Goal: Task Accomplishment & Management: Use online tool/utility

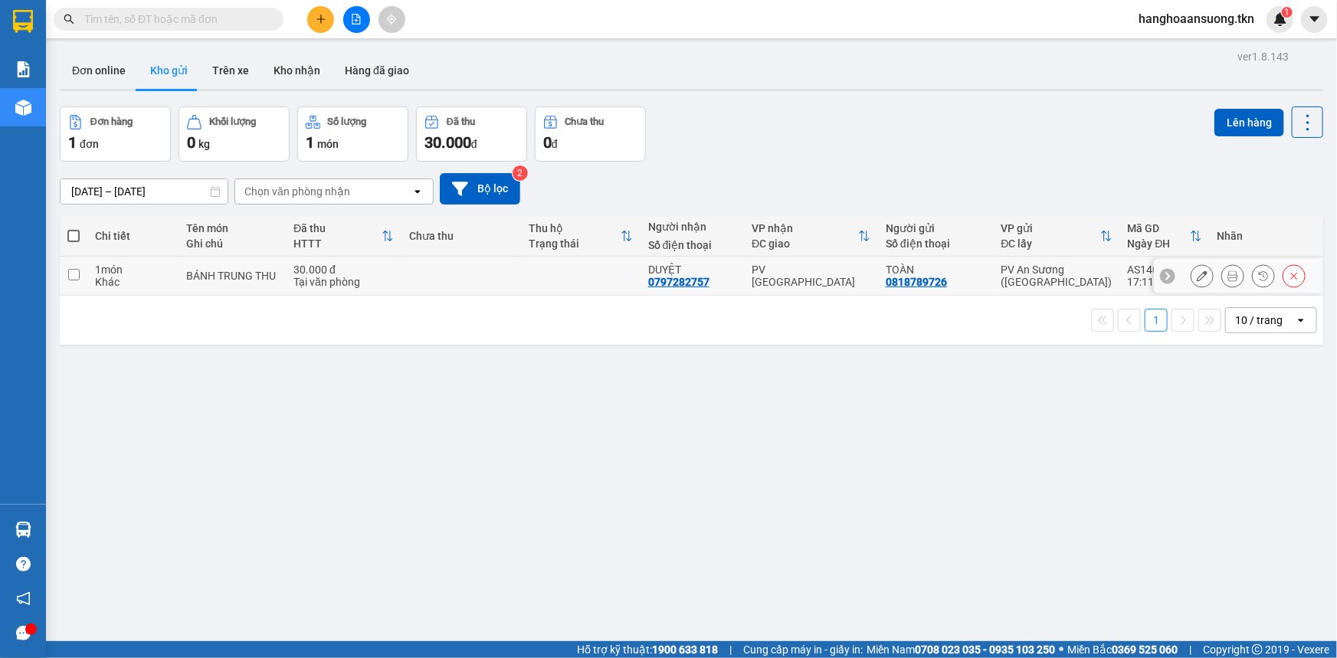
click at [845, 271] on div "PV [GEOGRAPHIC_DATA]" at bounding box center [811, 276] width 119 height 25
checkbox input "true"
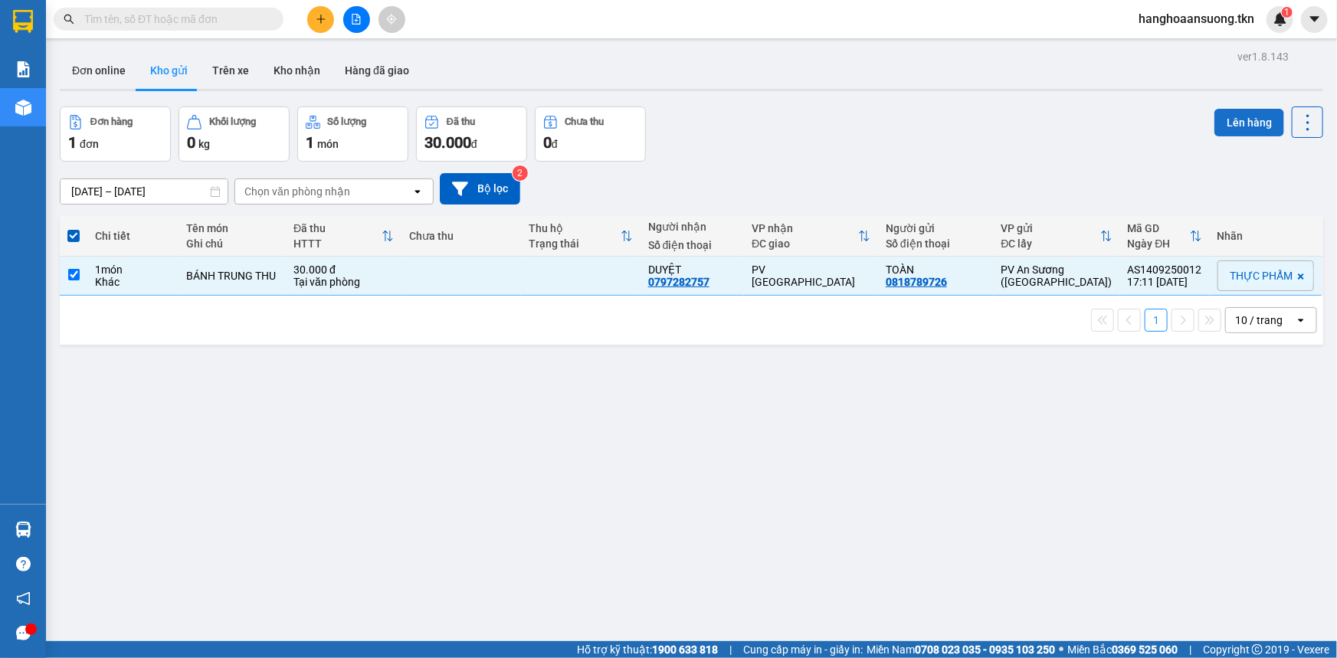
click at [1231, 126] on button "Lên hàng" at bounding box center [1250, 123] width 70 height 28
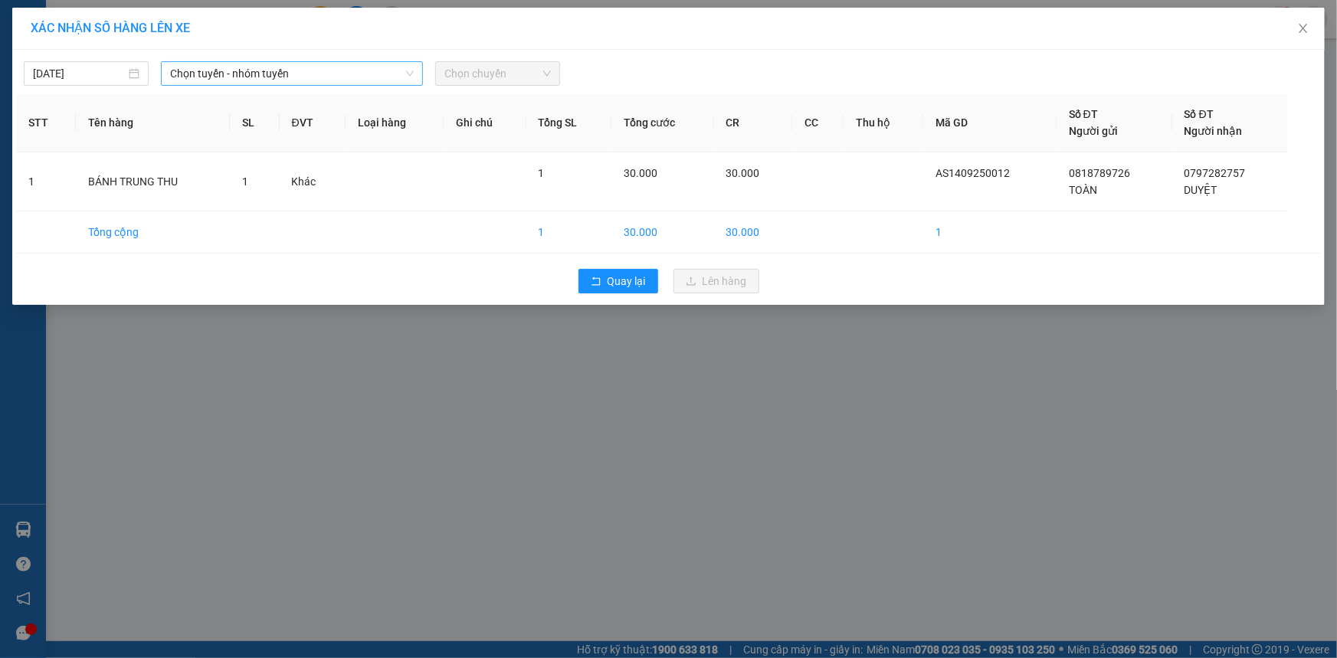
click at [303, 69] on span "Chọn tuyến - nhóm tuyến" at bounding box center [292, 73] width 244 height 23
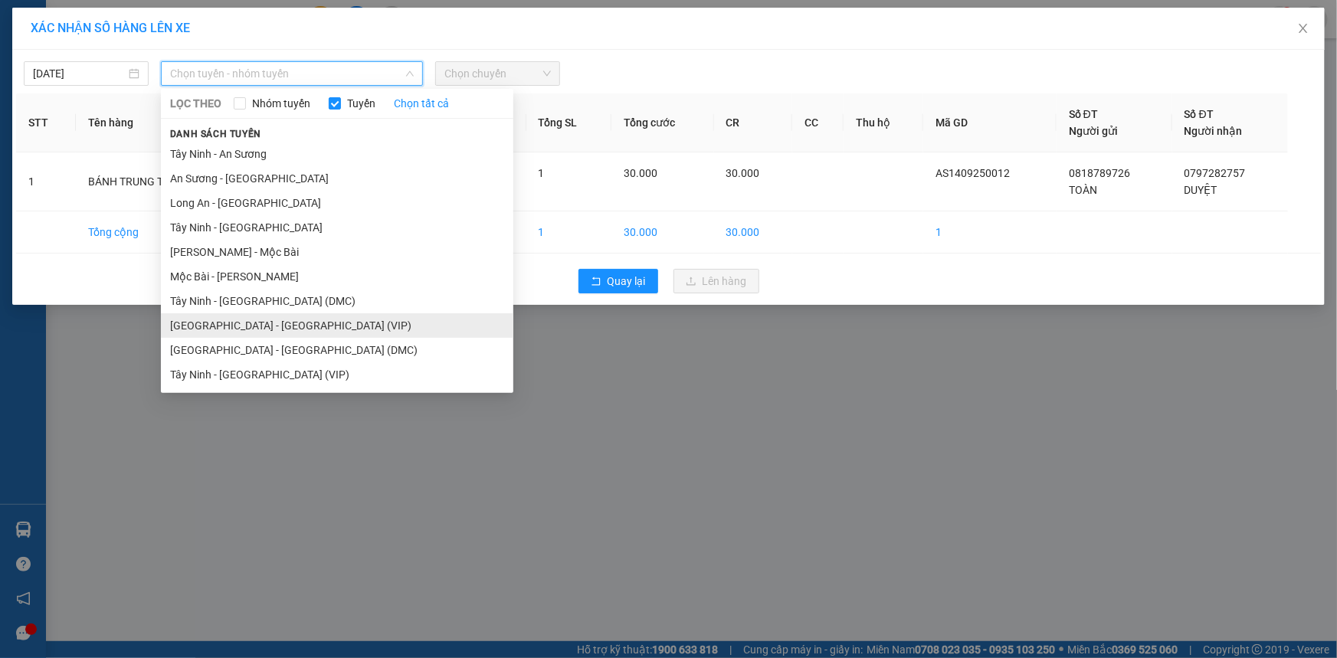
click at [297, 316] on li "[GEOGRAPHIC_DATA] - [GEOGRAPHIC_DATA] (VIP)" at bounding box center [337, 325] width 353 height 25
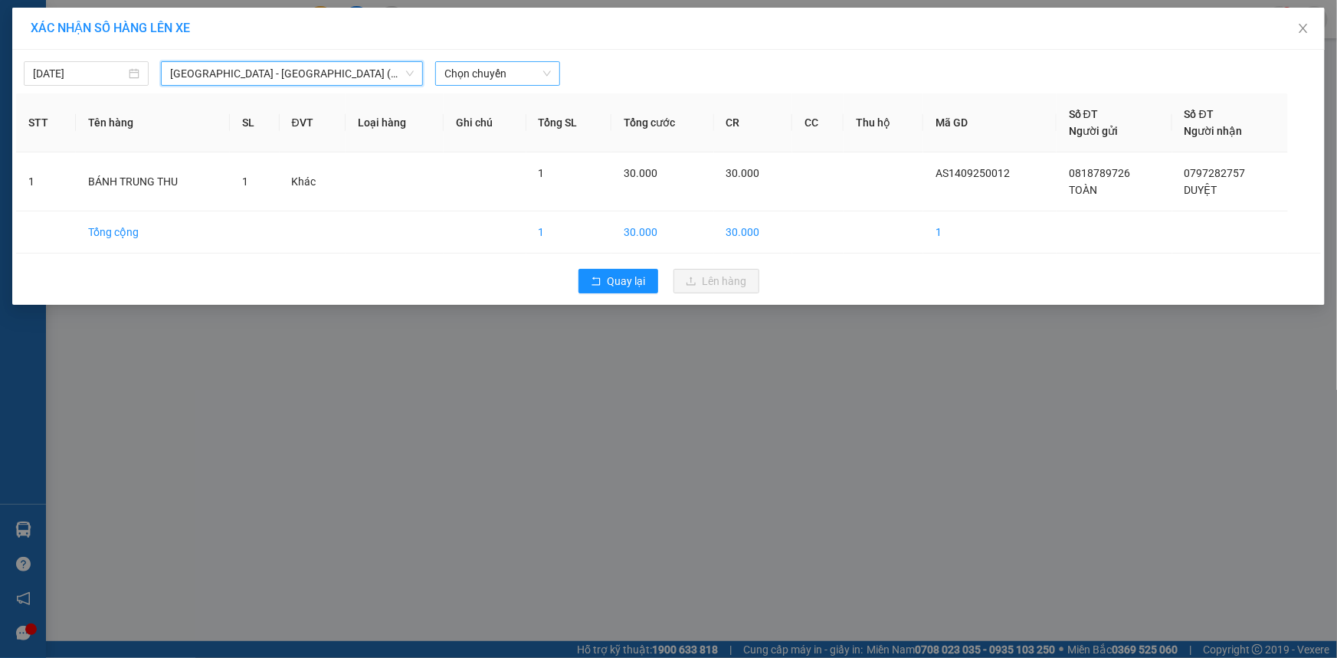
click at [489, 72] on span "Chọn chuyến" at bounding box center [497, 73] width 107 height 23
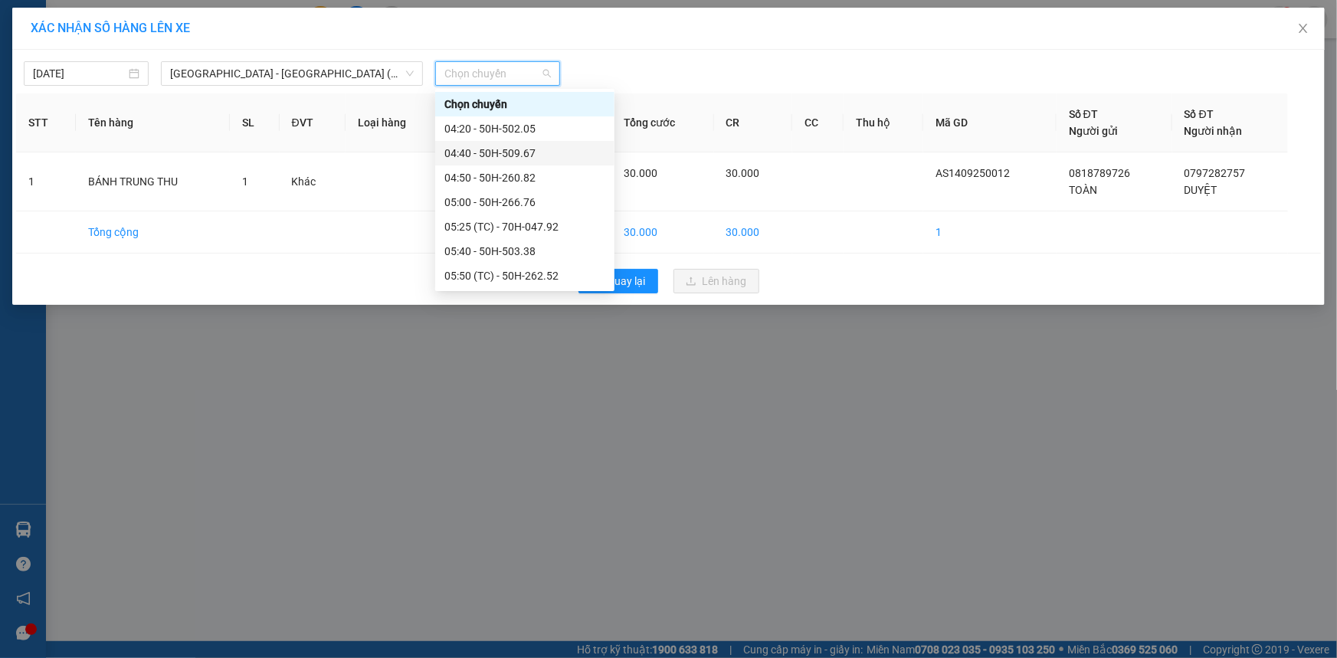
click at [538, 152] on div "04:40 - 50H-509.67" at bounding box center [524, 153] width 161 height 17
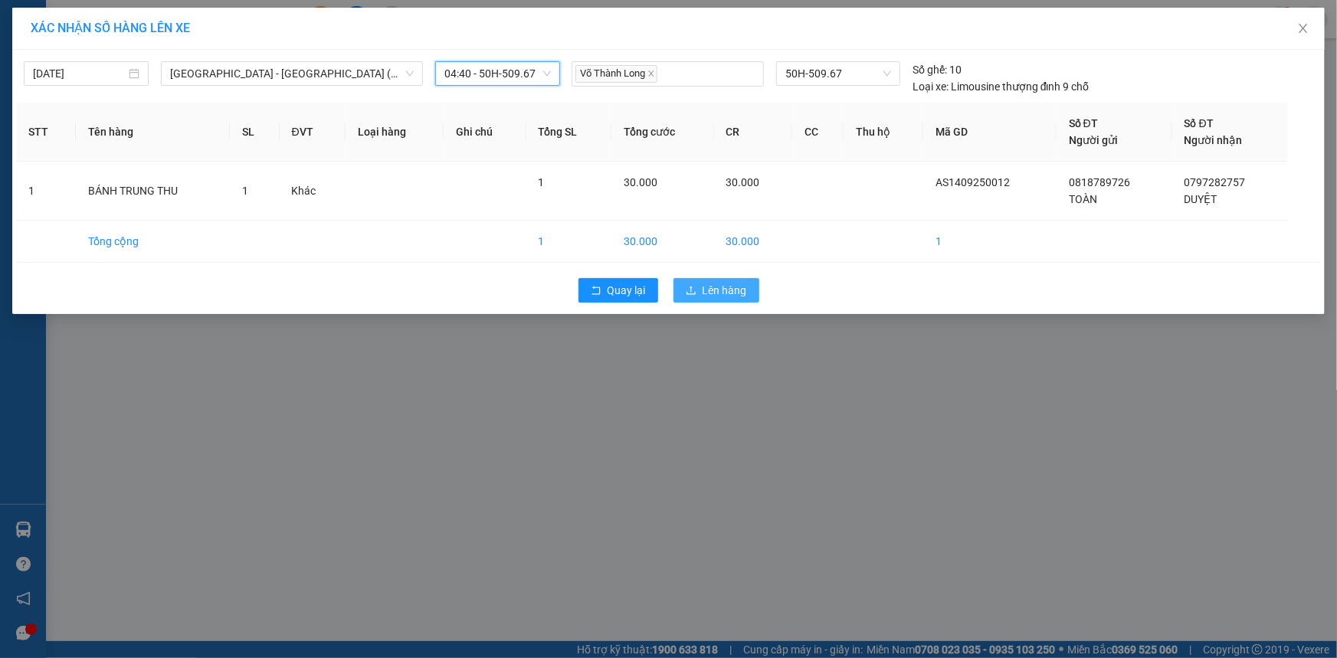
click at [726, 287] on span "Lên hàng" at bounding box center [725, 290] width 44 height 17
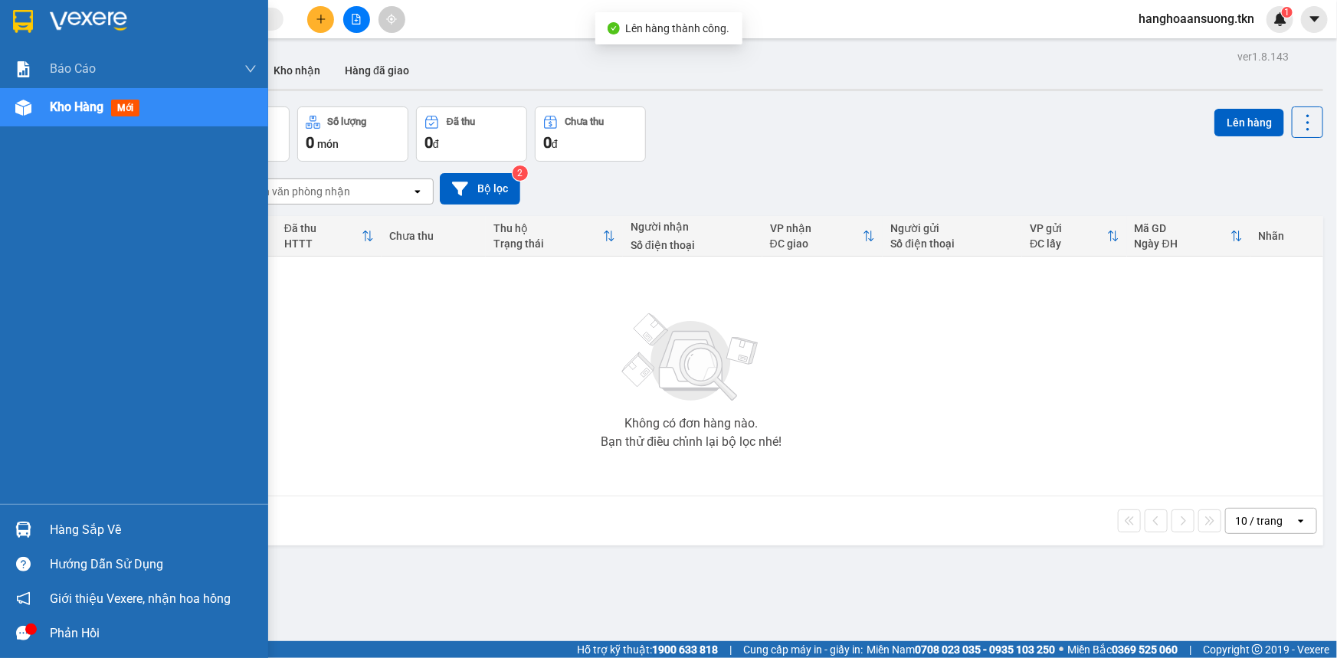
click at [33, 526] on div at bounding box center [23, 530] width 27 height 27
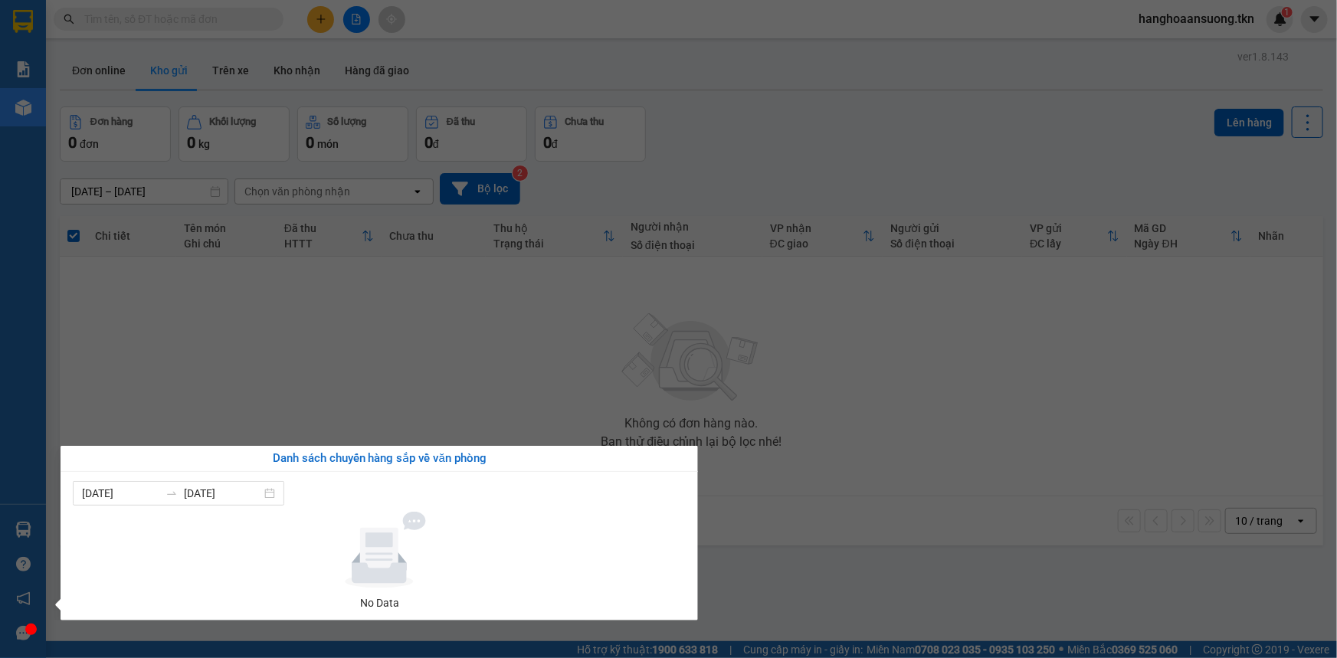
click at [935, 326] on section "Kết quả tìm kiếm ( 0 ) Bộ lọc No Data hanghoaansuong.tkn 1 Báo cáo Mẫu 1: Báo c…" at bounding box center [668, 329] width 1337 height 658
